Goal: Information Seeking & Learning: Learn about a topic

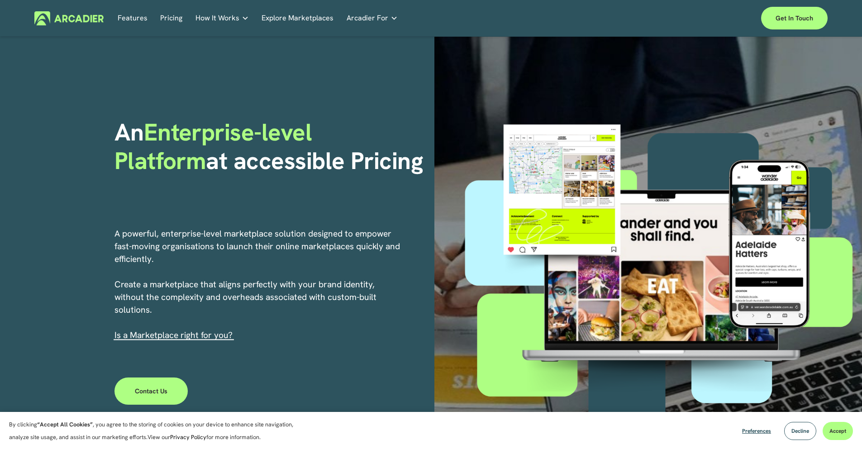
click at [0, 0] on h5 "About Us" at bounding box center [0, 0] width 0 height 0
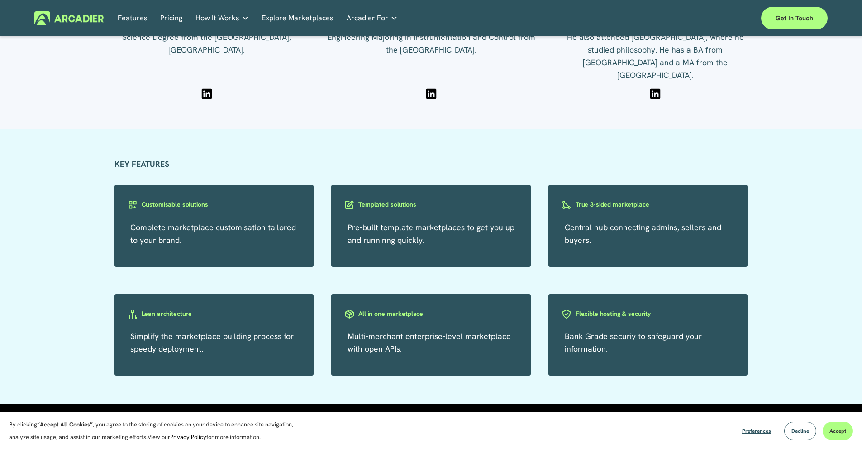
scroll to position [1585, 0]
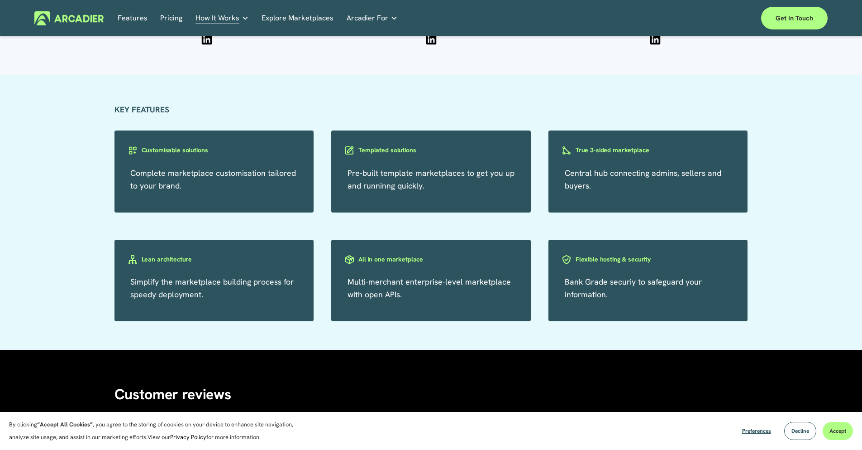
click at [192, 154] on h3 "Customisable solutions" at bounding box center [175, 150] width 67 height 9
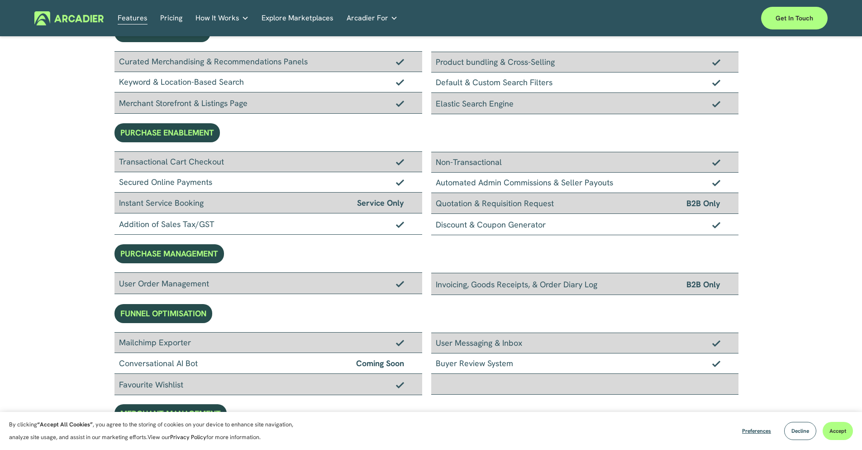
scroll to position [91, 0]
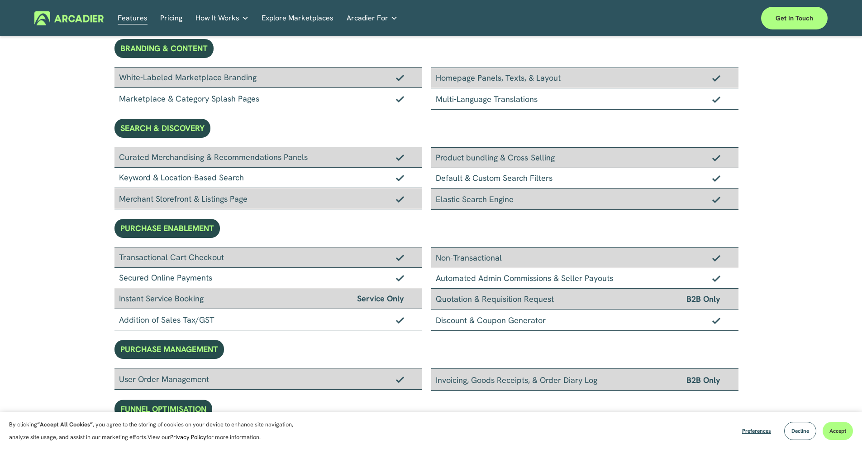
click at [174, 17] on link "Pricing" at bounding box center [171, 18] width 22 height 14
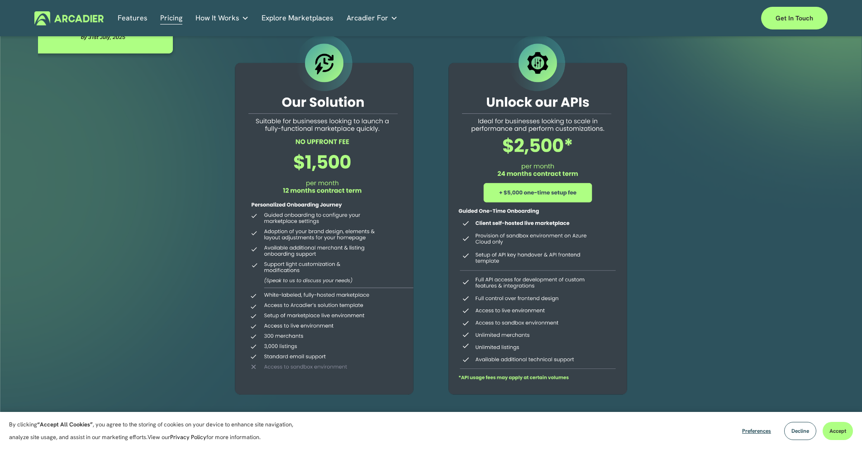
scroll to position [249, 0]
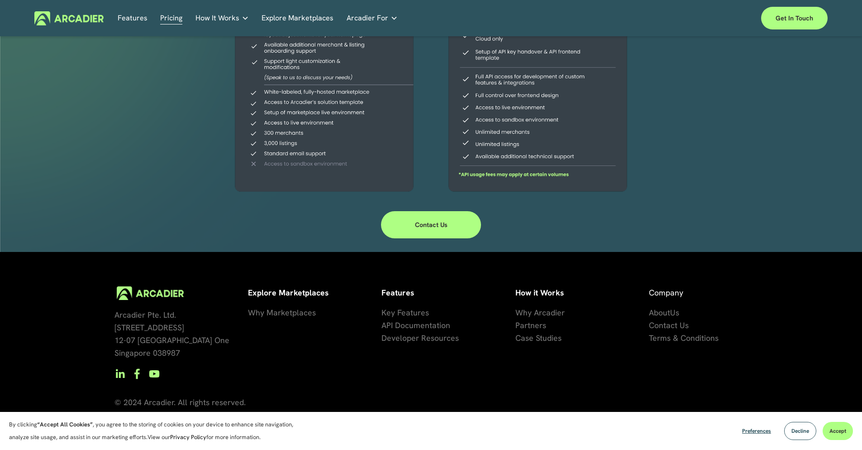
click at [553, 336] on span "se Studies" at bounding box center [544, 337] width 36 height 10
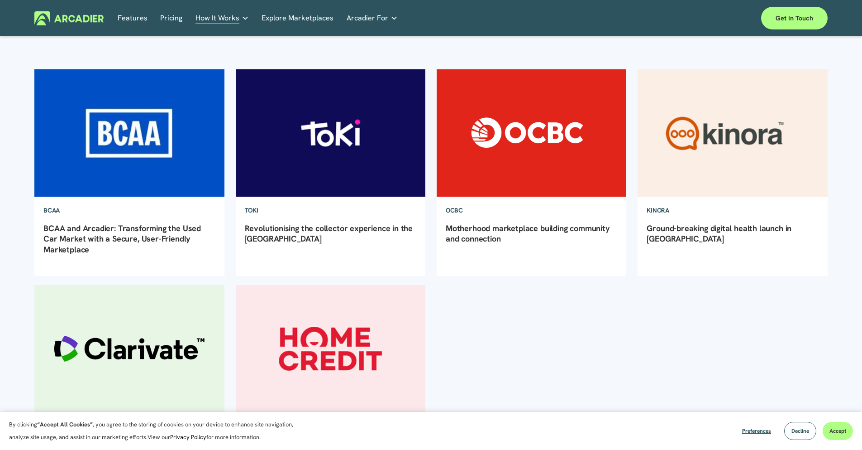
scroll to position [91, 0]
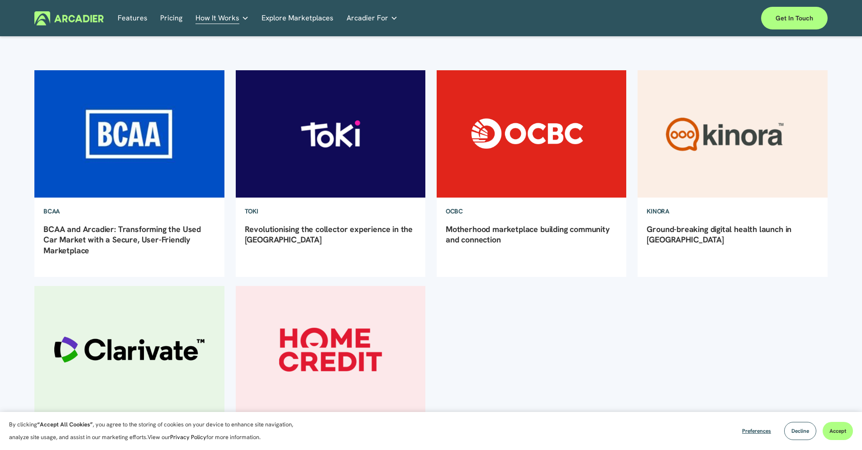
click at [314, 220] on div "TOKI Arcadier Marketing [DATE] [GEOGRAPHIC_DATA] Arcadier Marketing [DATE] Revo…" at bounding box center [331, 236] width 190 height 79
click at [311, 227] on link "Revolutionising the collector experience in the [GEOGRAPHIC_DATA]" at bounding box center [329, 234] width 168 height 21
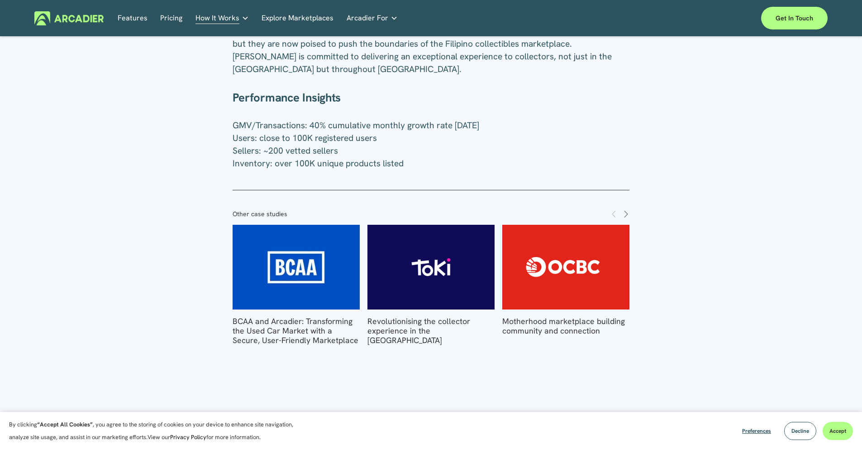
scroll to position [1204, 0]
